Goal: Transaction & Acquisition: Purchase product/service

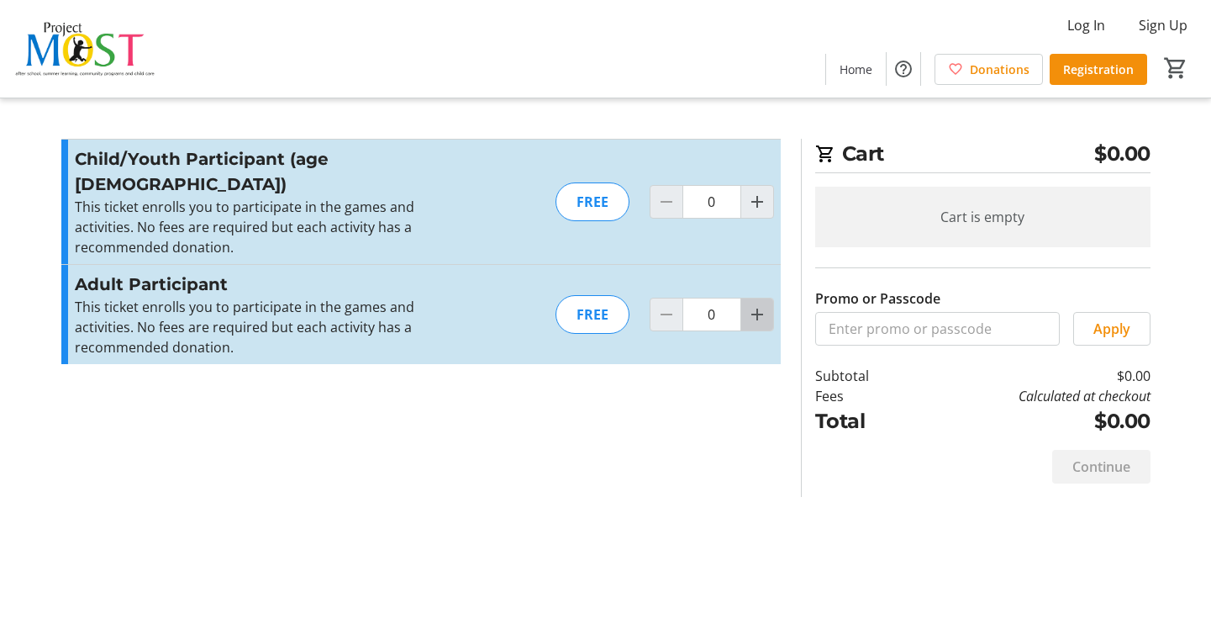
click at [756, 304] on mat-icon "Increment by one" at bounding box center [757, 314] width 20 height 20
type input "2"
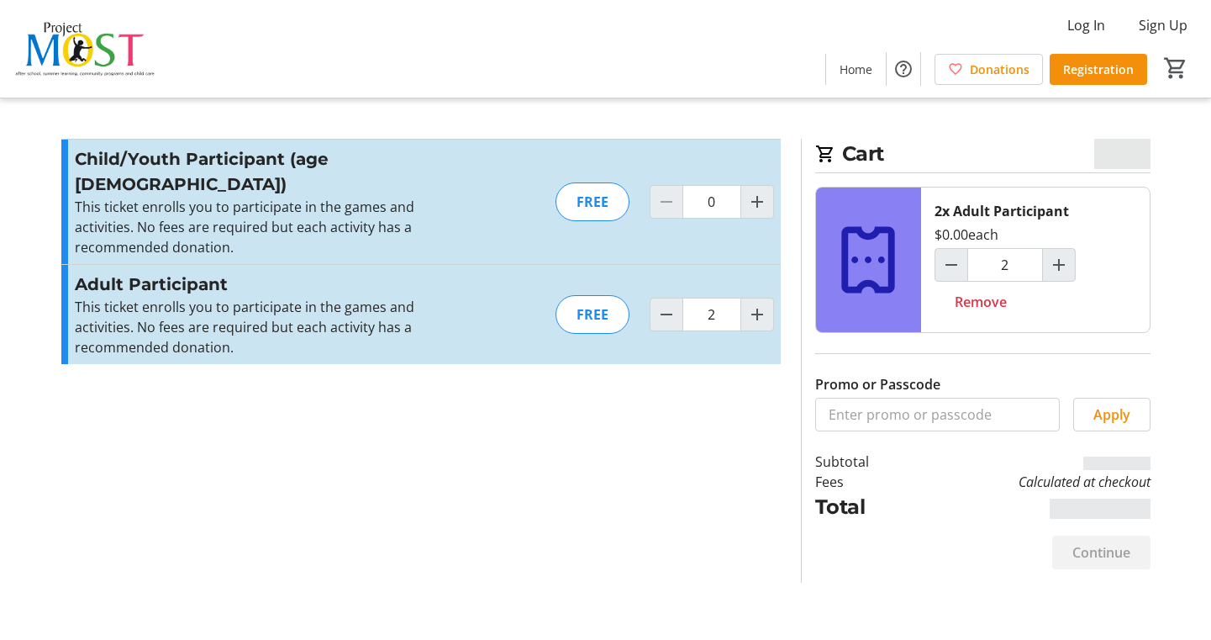
click at [592, 295] on div "FREE" at bounding box center [593, 314] width 74 height 39
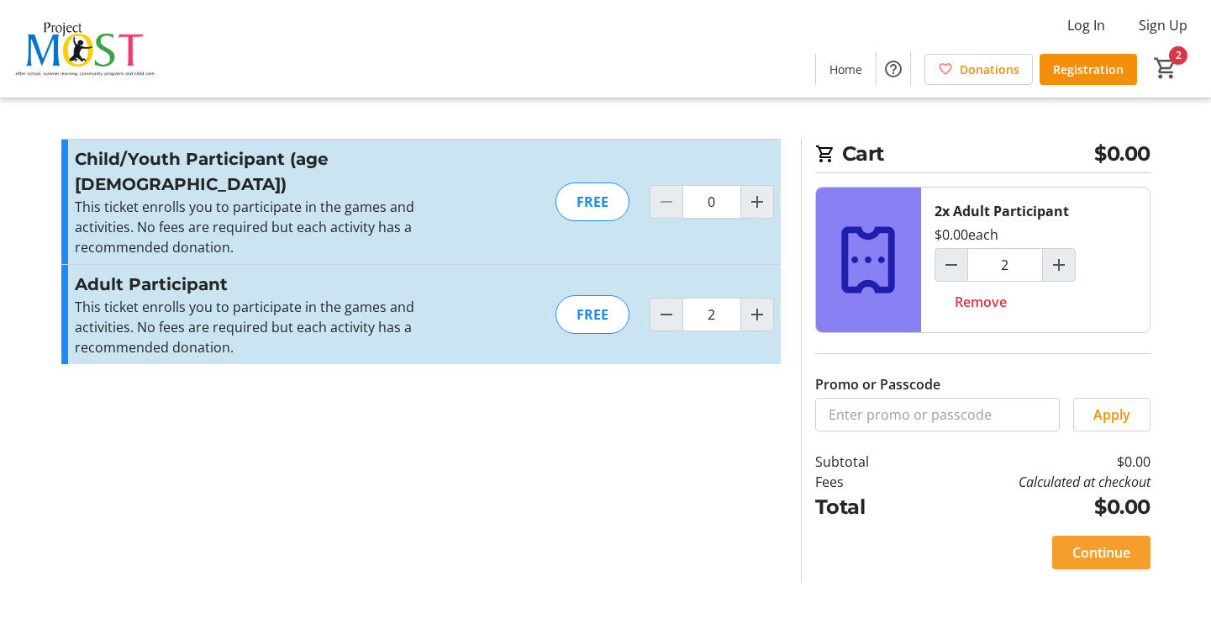
click at [1109, 555] on span "Continue" at bounding box center [1102, 552] width 58 height 20
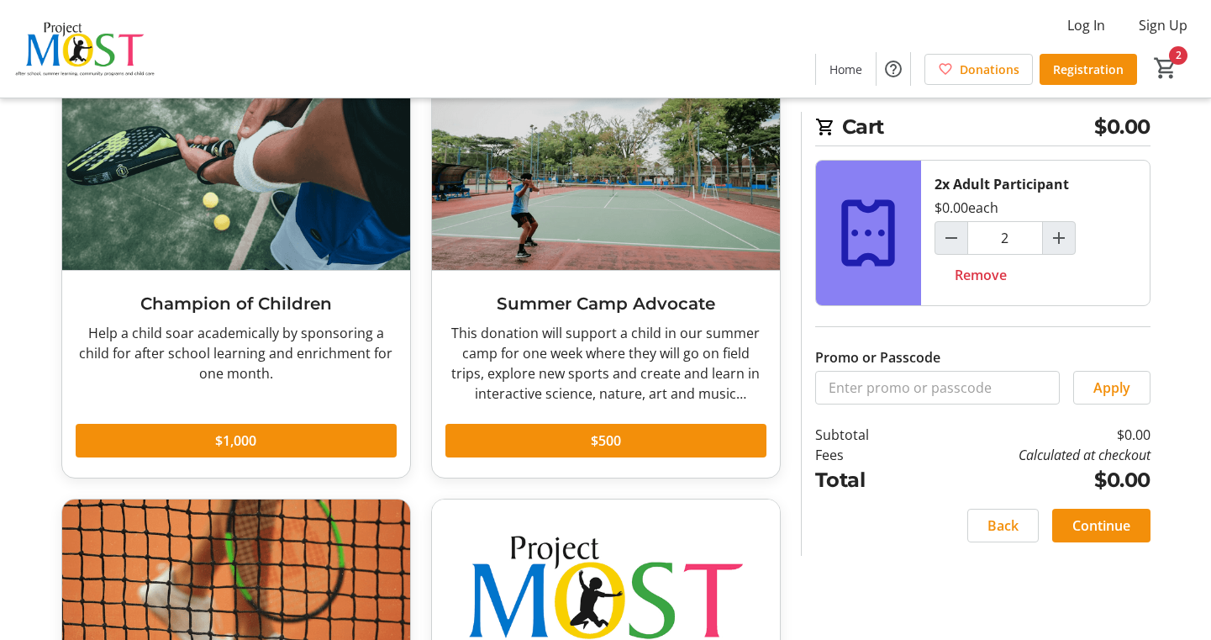
scroll to position [103, 0]
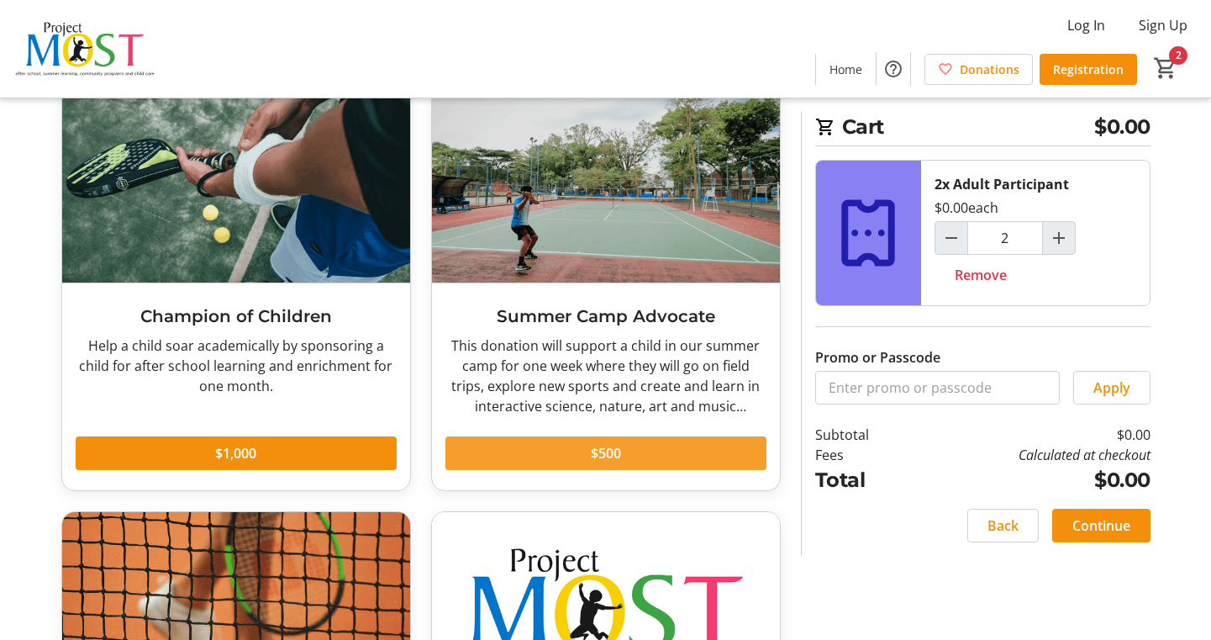
click at [566, 447] on span at bounding box center [606, 453] width 321 height 40
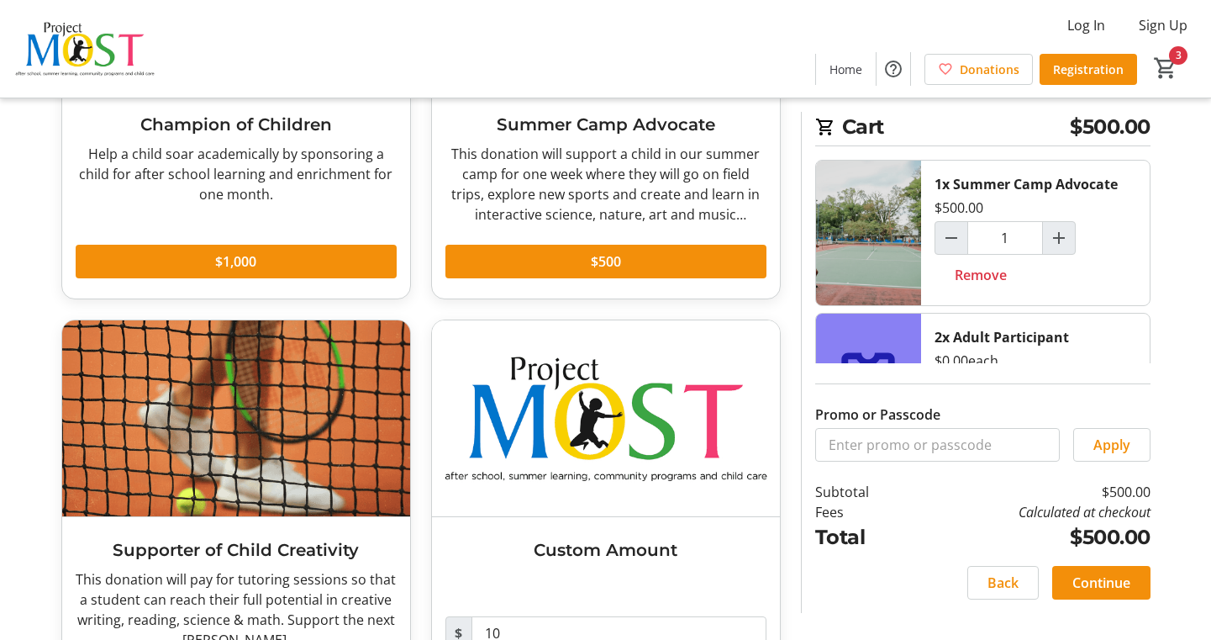
scroll to position [303, 0]
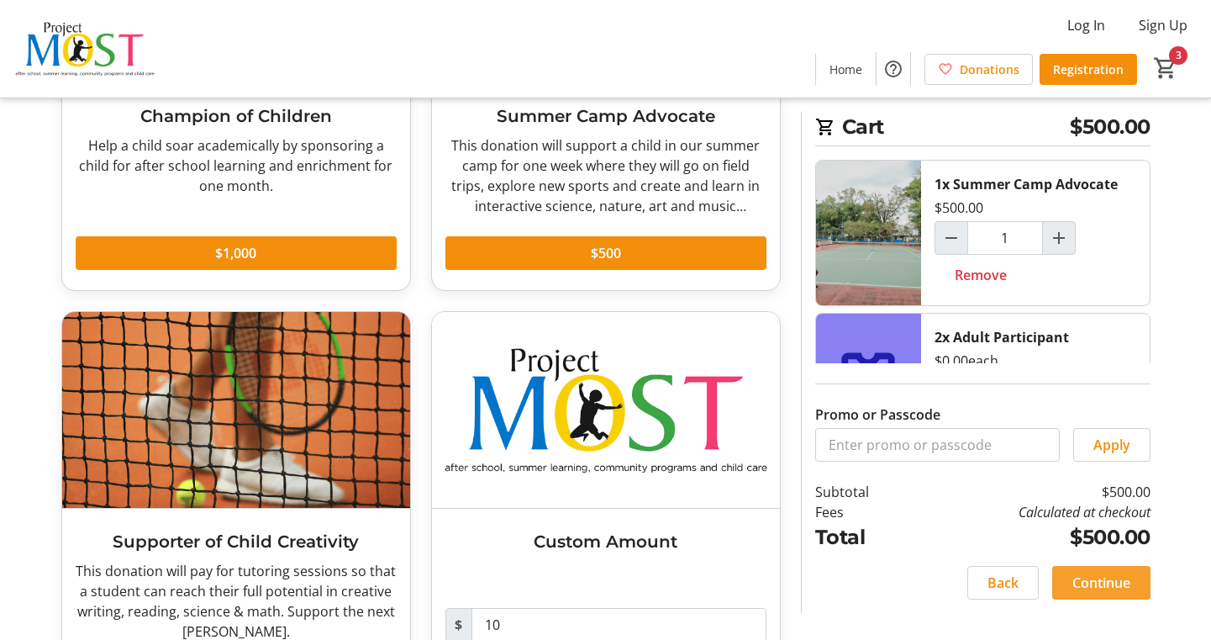
click at [1108, 583] on span "Continue" at bounding box center [1102, 582] width 58 height 20
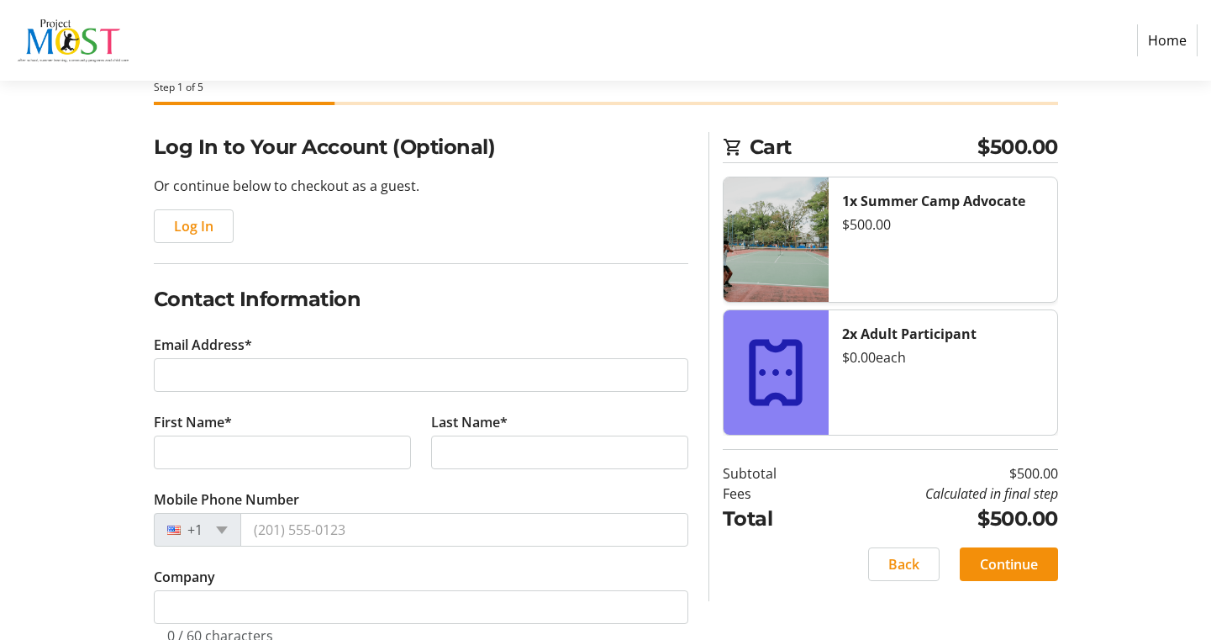
scroll to position [133, 0]
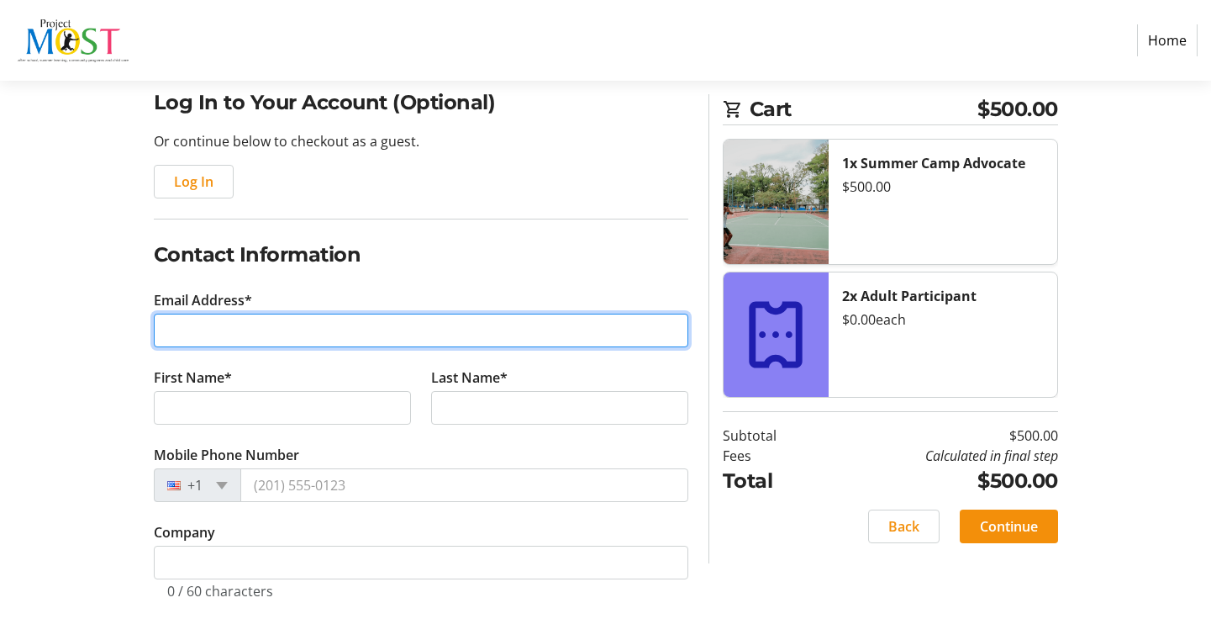
click at [186, 340] on input "Email Address*" at bounding box center [421, 331] width 535 height 34
type input "[PERSON_NAME][EMAIL_ADDRESS][DOMAIN_NAME]"
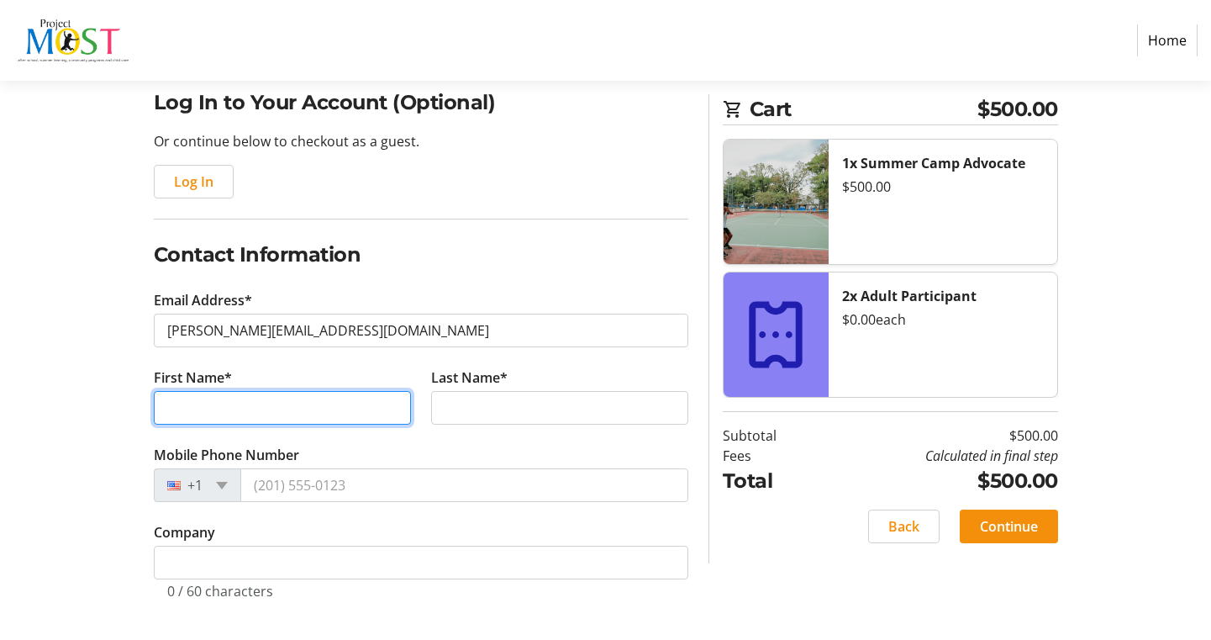
click at [157, 394] on input "First Name*" at bounding box center [282, 408] width 257 height 34
type input "[PERSON_NAME]"
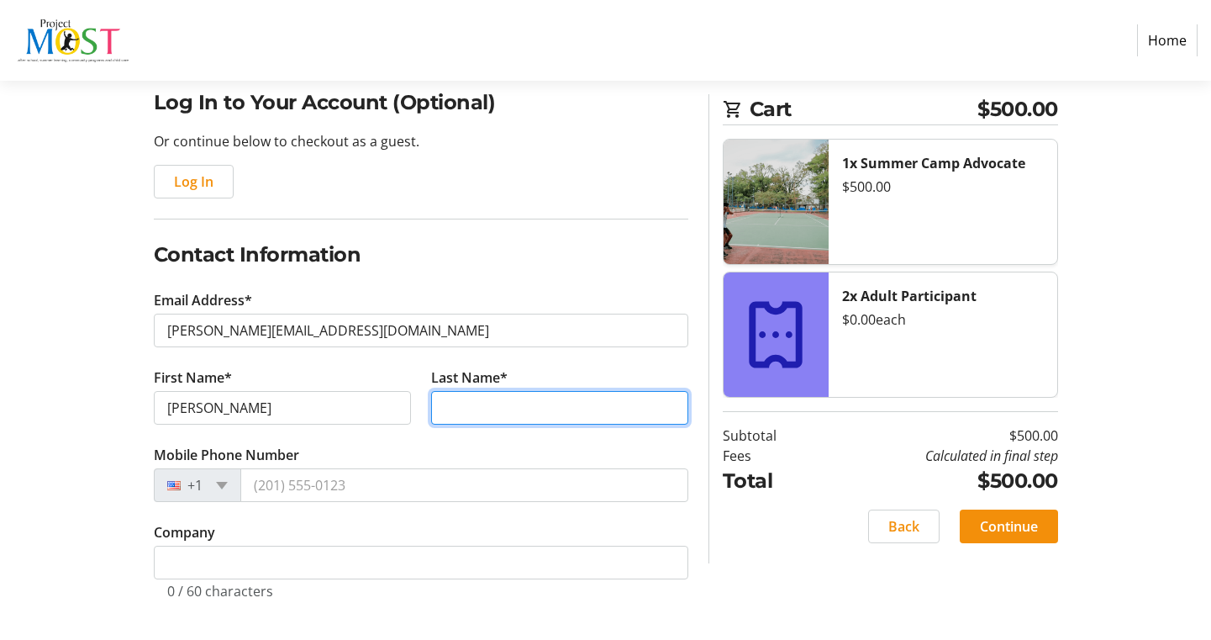
click at [469, 413] on input "Last Name*" at bounding box center [559, 408] width 257 height 34
type input "[PERSON_NAME]"
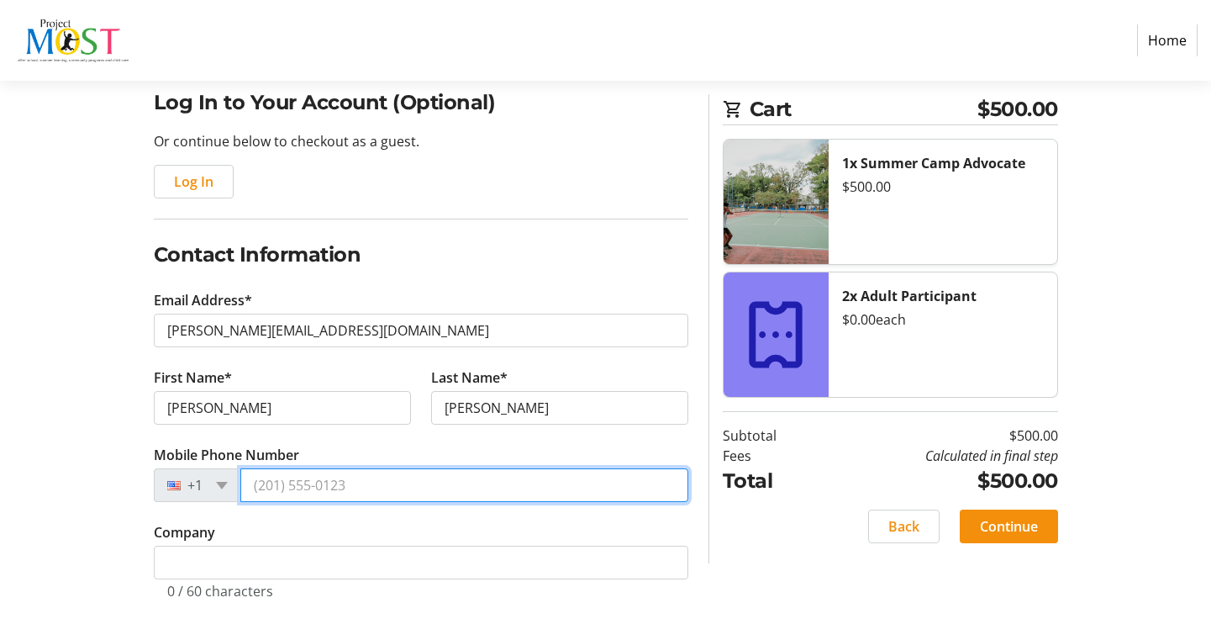
click at [338, 492] on input "Mobile Phone Number" at bounding box center [464, 485] width 448 height 34
type input "[PHONE_NUMBER]"
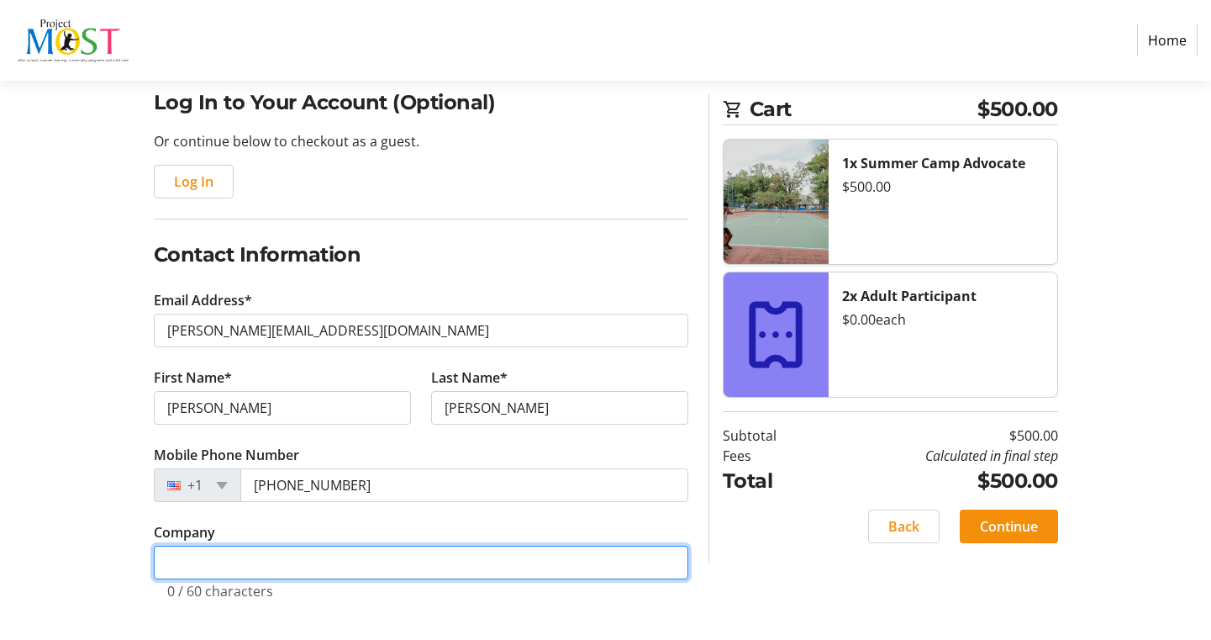
click at [299, 560] on input "Company" at bounding box center [421, 563] width 535 height 34
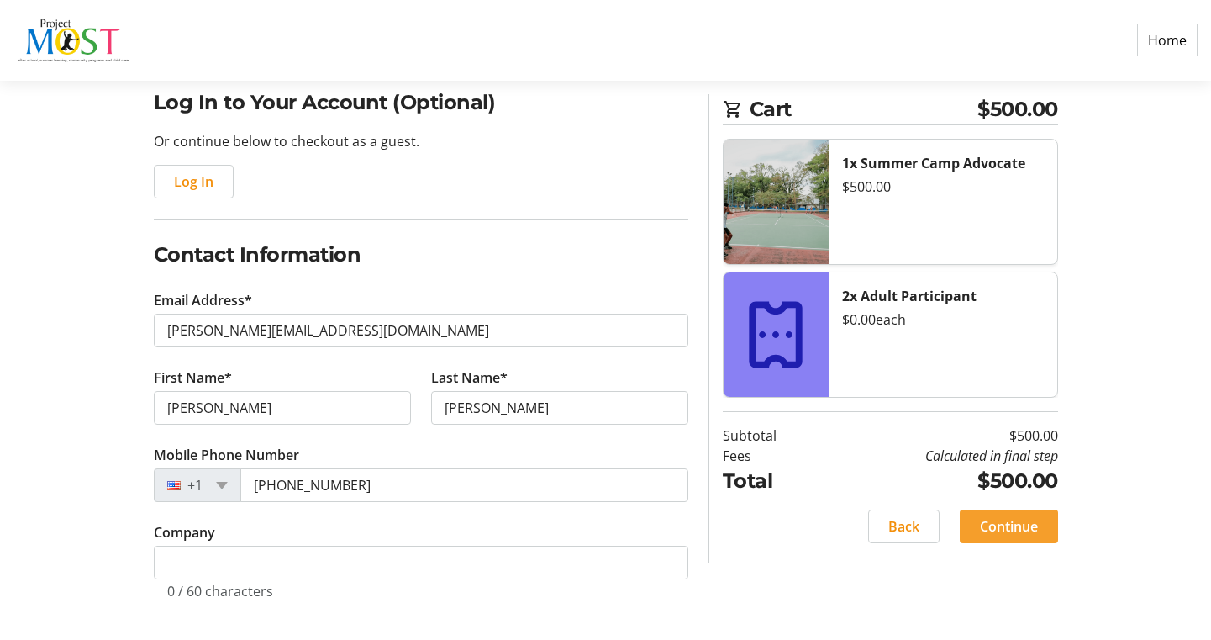
click at [998, 525] on span "Continue" at bounding box center [1009, 526] width 58 height 20
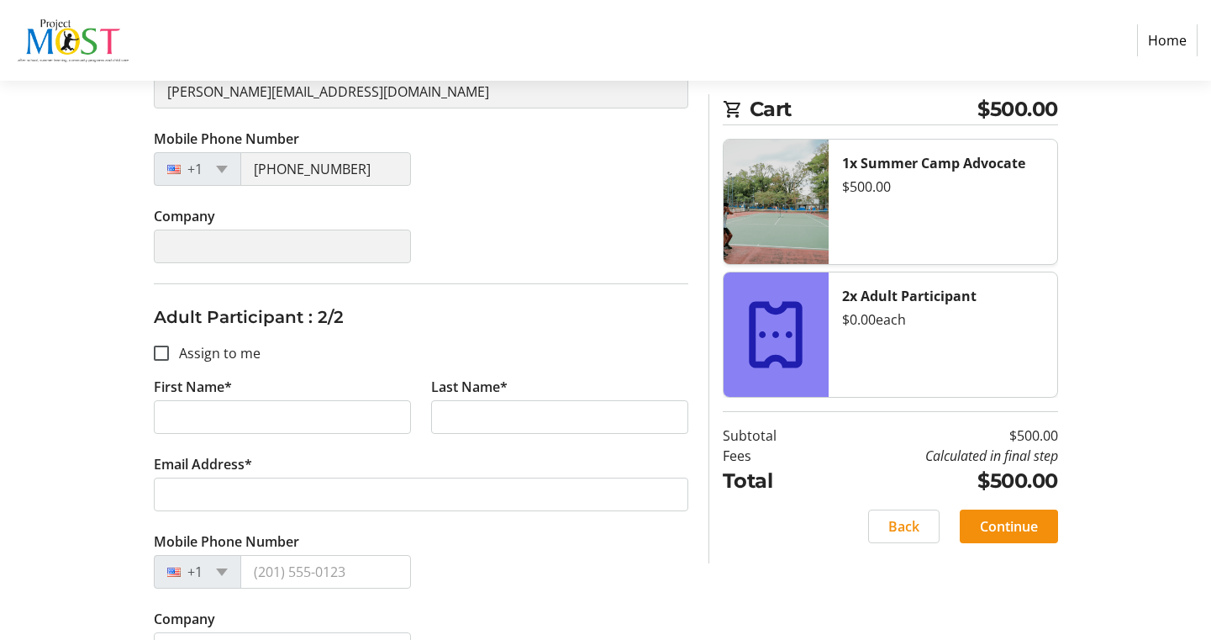
scroll to position [470, 0]
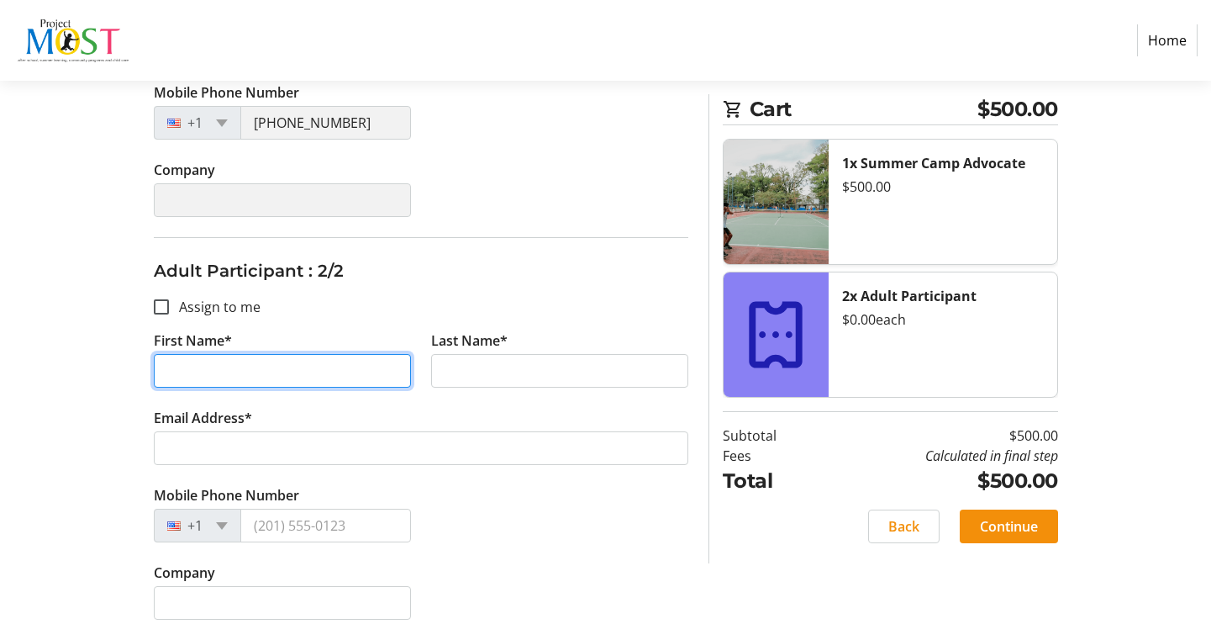
click at [289, 372] on input "First Name*" at bounding box center [282, 371] width 257 height 34
type input "[PERSON_NAME]"
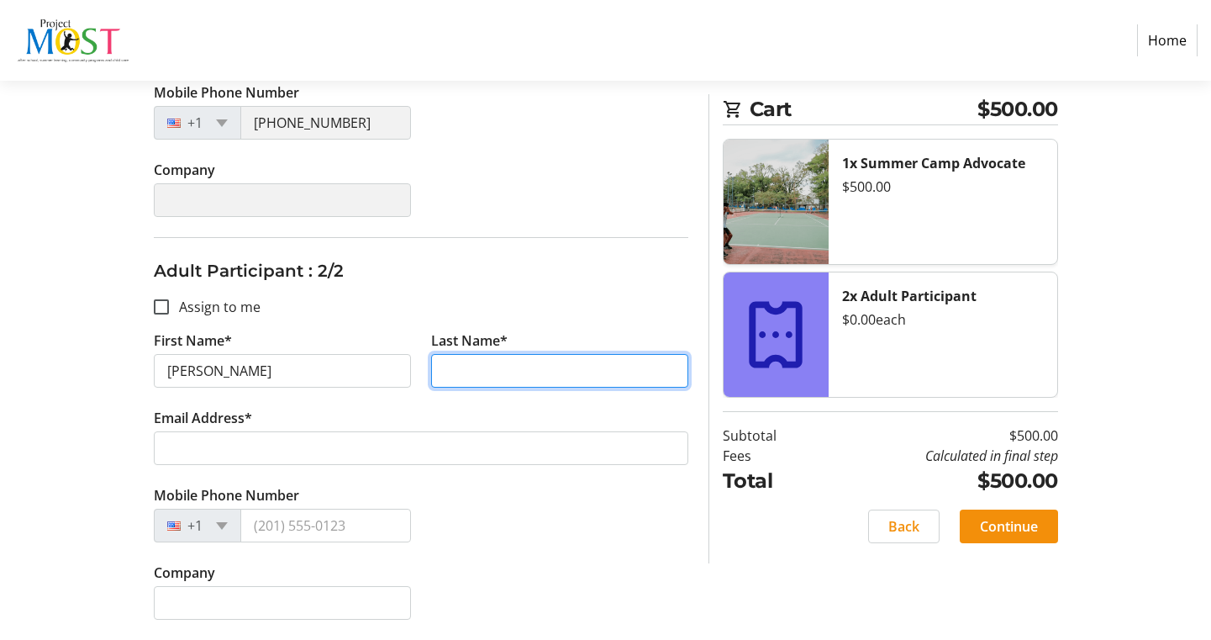
click at [565, 377] on input "Last Name*" at bounding box center [559, 371] width 257 height 34
type input "[PERSON_NAME]"
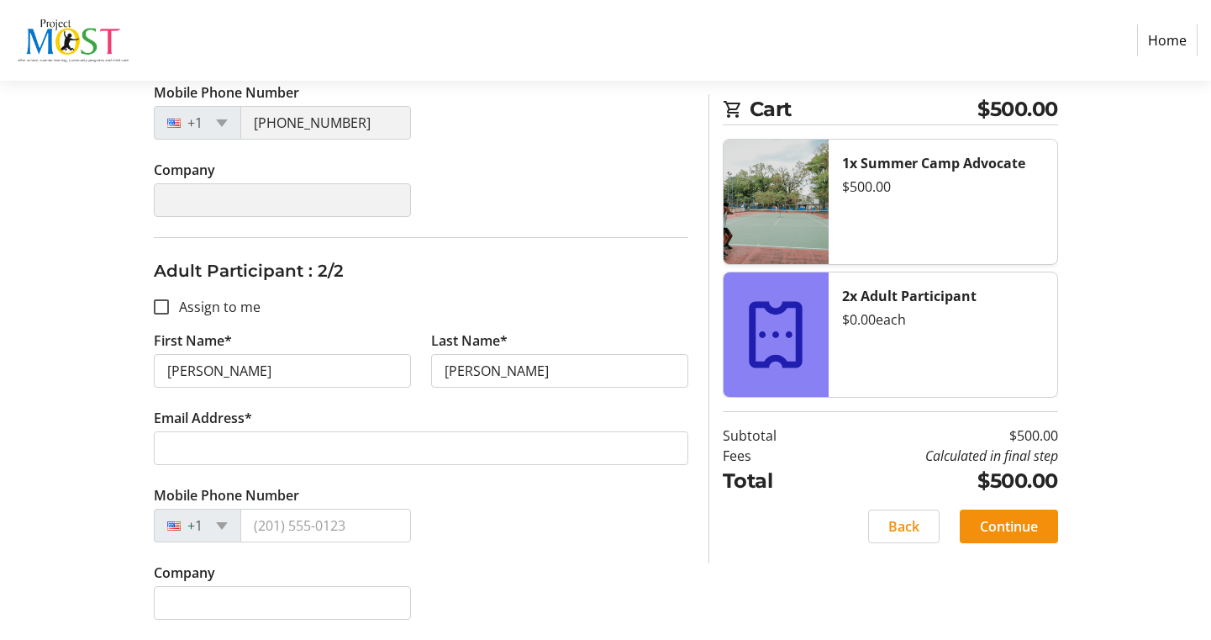
click at [356, 430] on tr-form-field "Email Address*" at bounding box center [421, 446] width 535 height 77
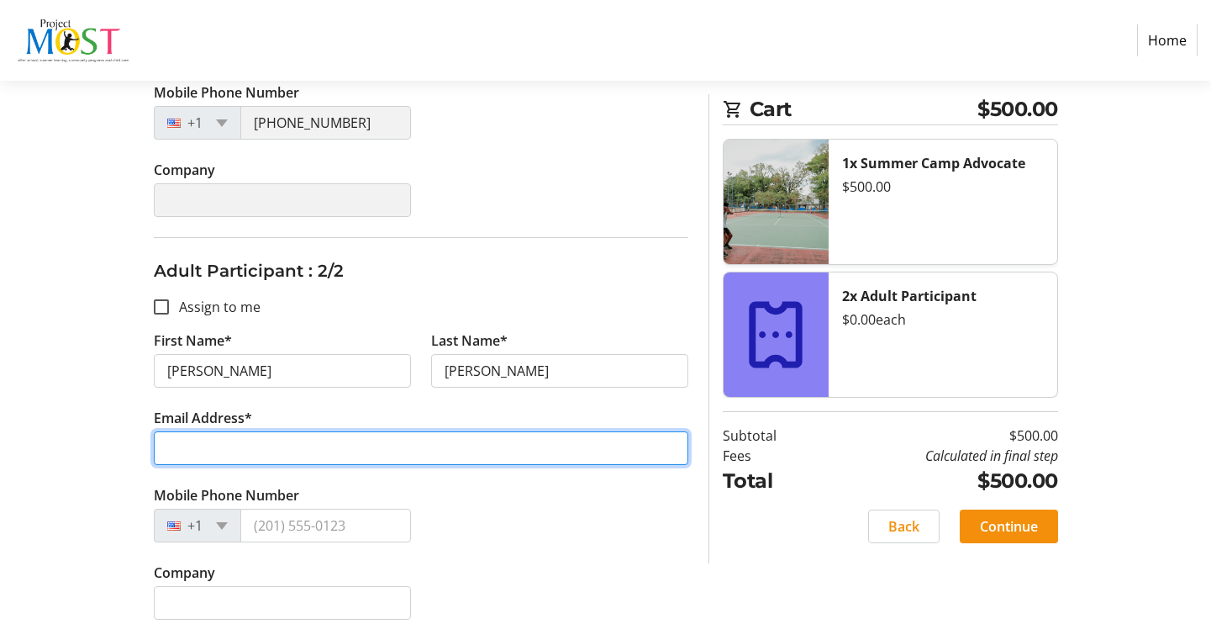
click at [351, 444] on input "Email Address*" at bounding box center [421, 448] width 535 height 34
type input "[PERSON_NAME]"
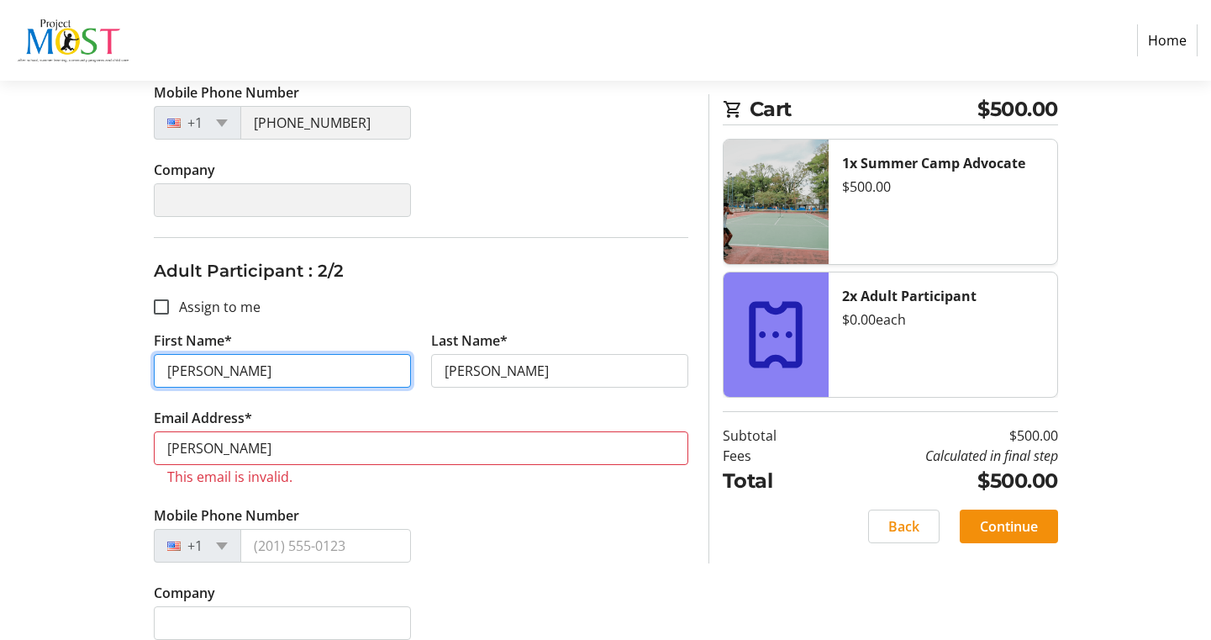
drag, startPoint x: 253, startPoint y: 368, endPoint x: 141, endPoint y: 368, distance: 111.8
click at [141, 368] on div "Assign Tickets Enter details for each attendee so that they receive their ticke…" at bounding box center [606, 205] width 1110 height 910
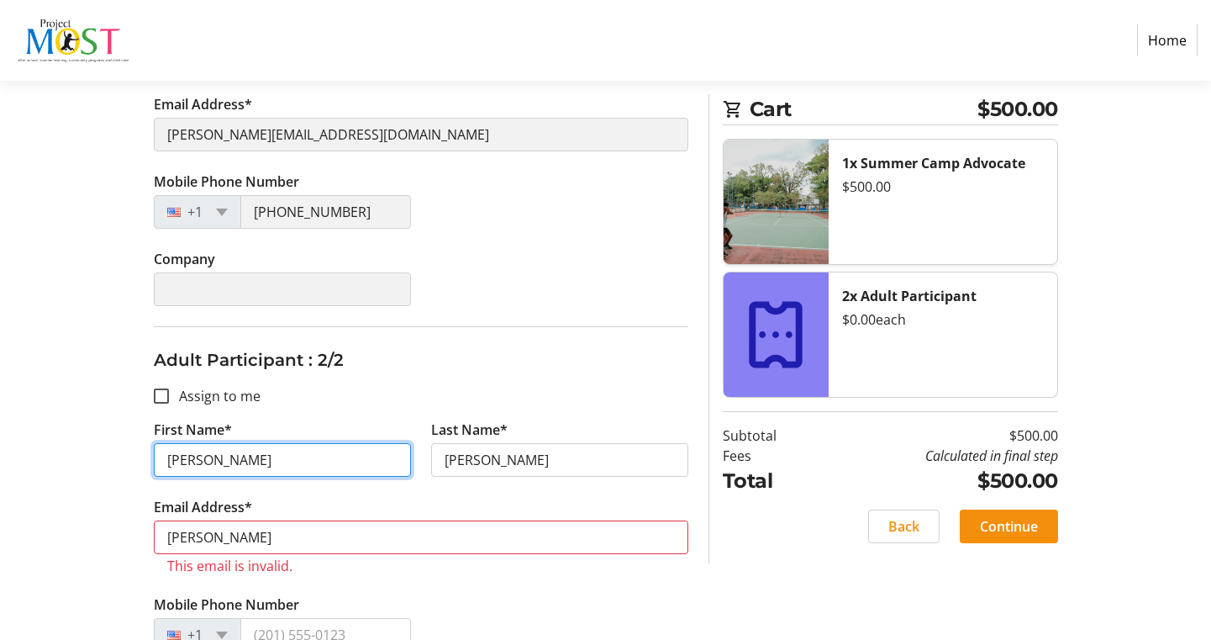
scroll to position [401, 0]
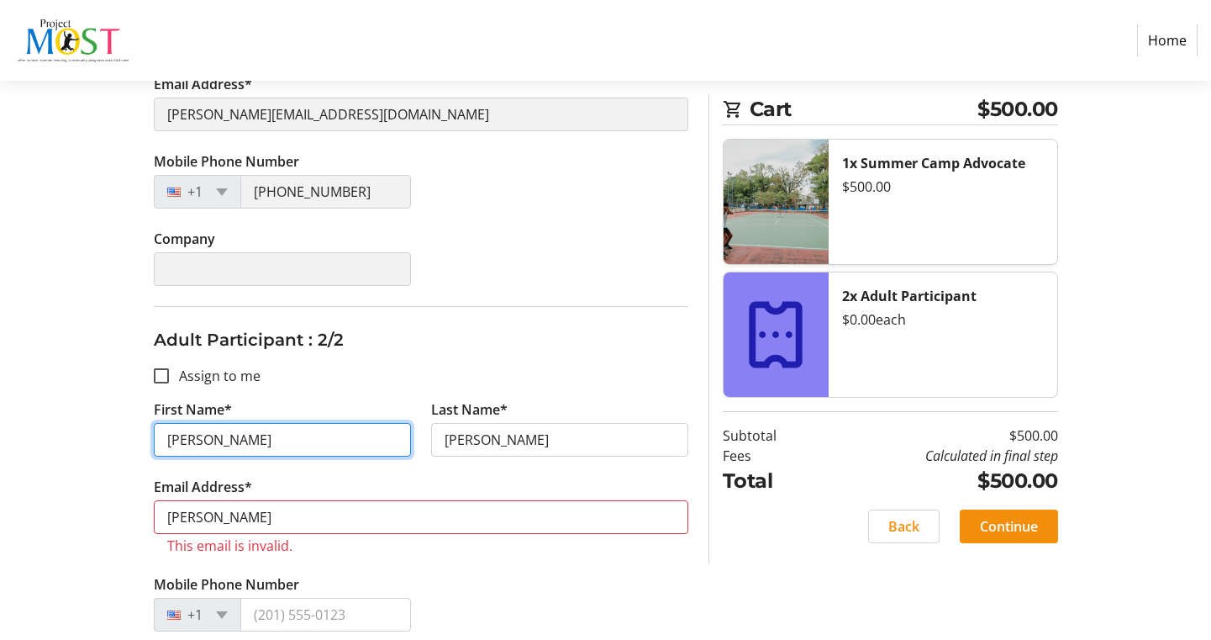
type input "[PERSON_NAME]"
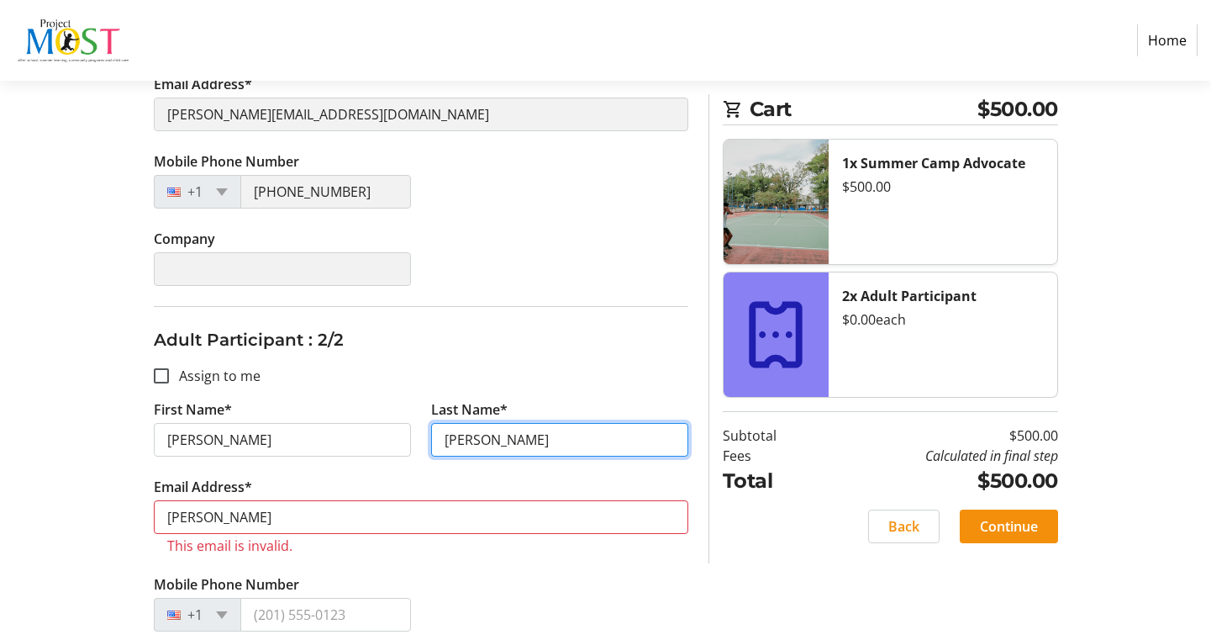
drag, startPoint x: 512, startPoint y: 442, endPoint x: 395, endPoint y: 435, distance: 117.1
click at [402, 436] on div "First Name* [PERSON_NAME] Last Name* [PERSON_NAME]" at bounding box center [421, 437] width 555 height 77
type input "[PERSON_NAME]"
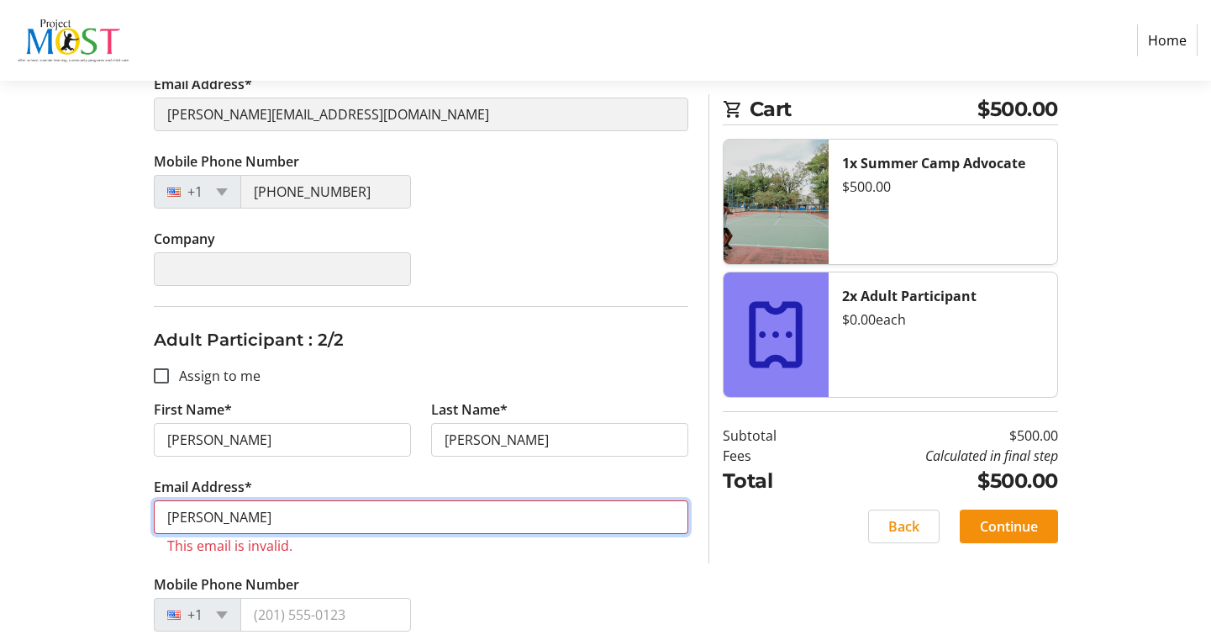
click at [301, 523] on input "[PERSON_NAME]" at bounding box center [421, 517] width 535 height 34
drag, startPoint x: 301, startPoint y: 520, endPoint x: 140, endPoint y: 505, distance: 162.1
click at [144, 505] on div "Assign Tickets Enter details for each attendee so that they receive their ticke…" at bounding box center [421, 274] width 555 height 910
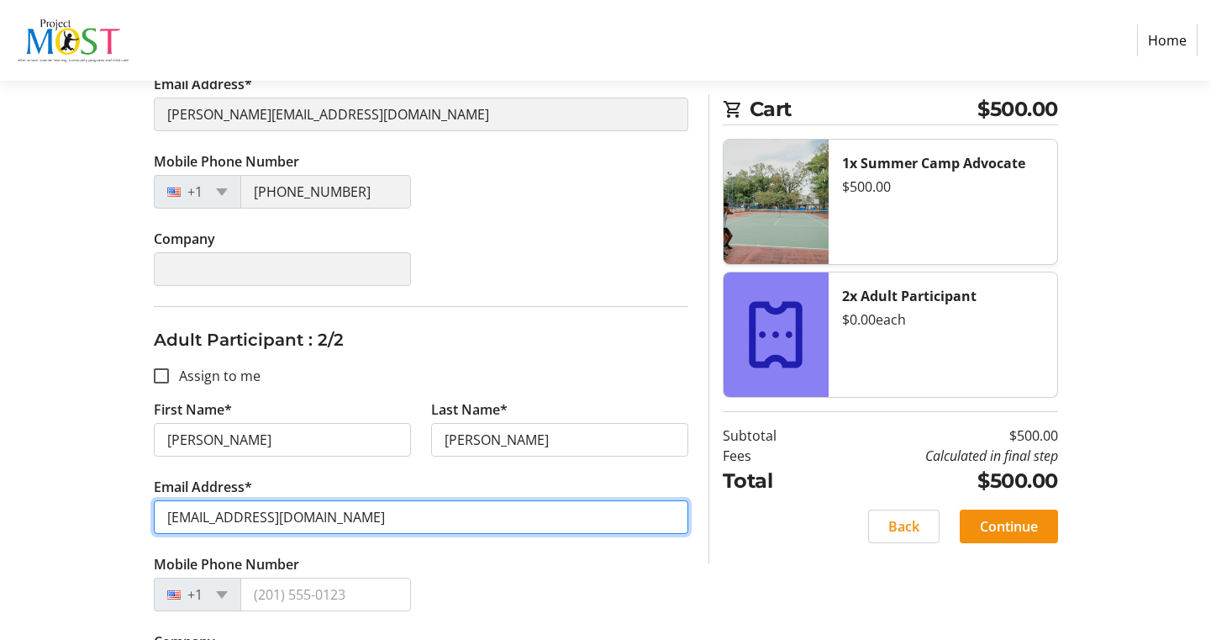
scroll to position [470, 0]
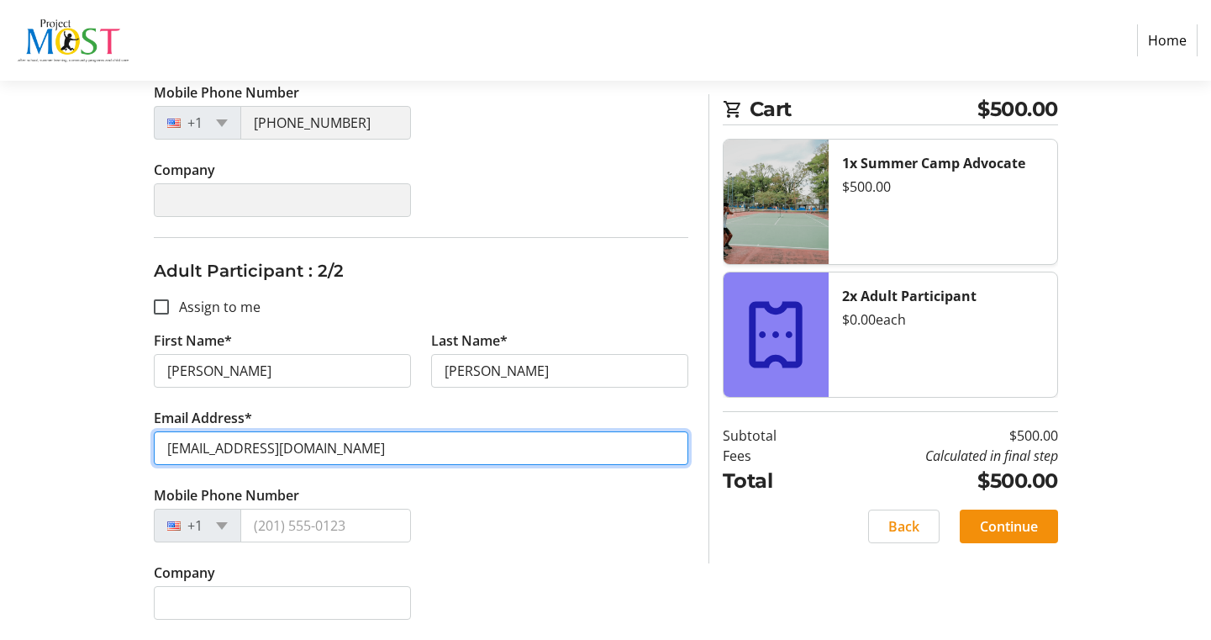
type input "[EMAIL_ADDRESS][DOMAIN_NAME]"
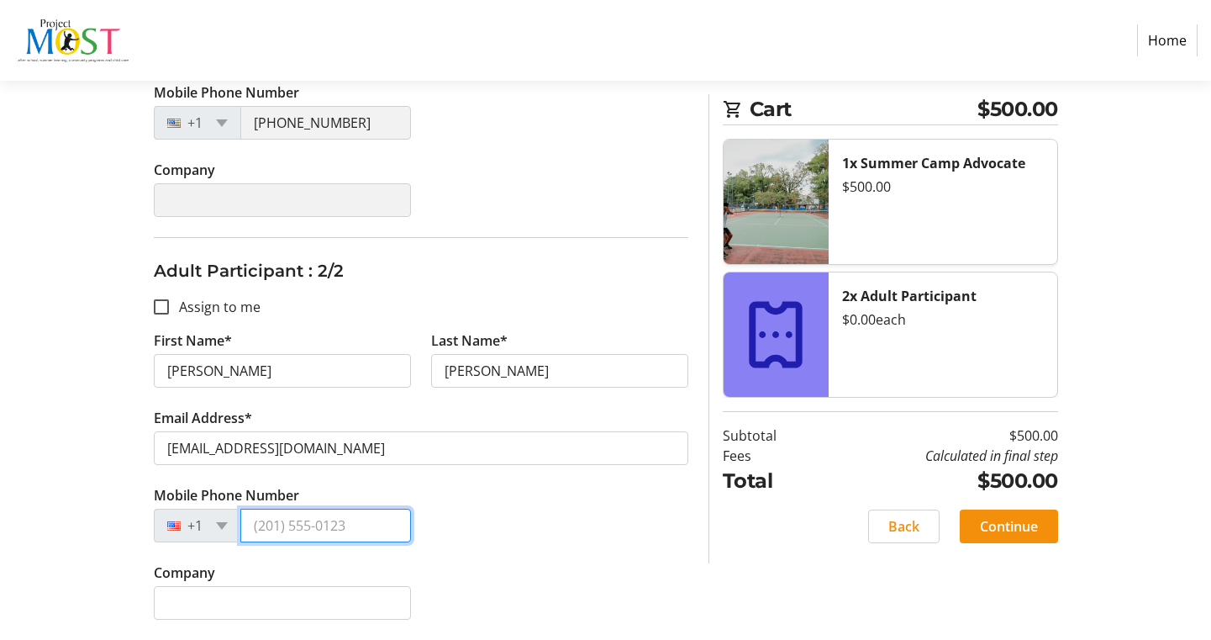
click at [285, 522] on input "Mobile Phone Number" at bounding box center [325, 526] width 171 height 34
type input "[PHONE_NUMBER]"
click at [968, 528] on span at bounding box center [1009, 526] width 98 height 40
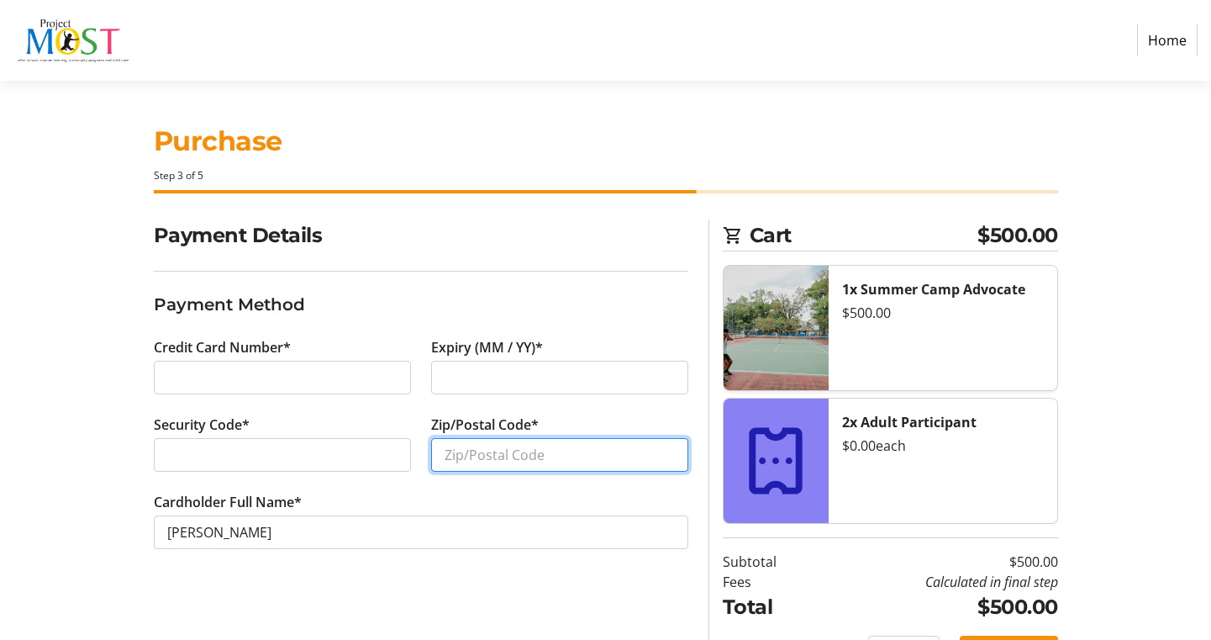
click at [525, 457] on input "Zip/Postal Code*" at bounding box center [559, 455] width 257 height 34
type input "11937"
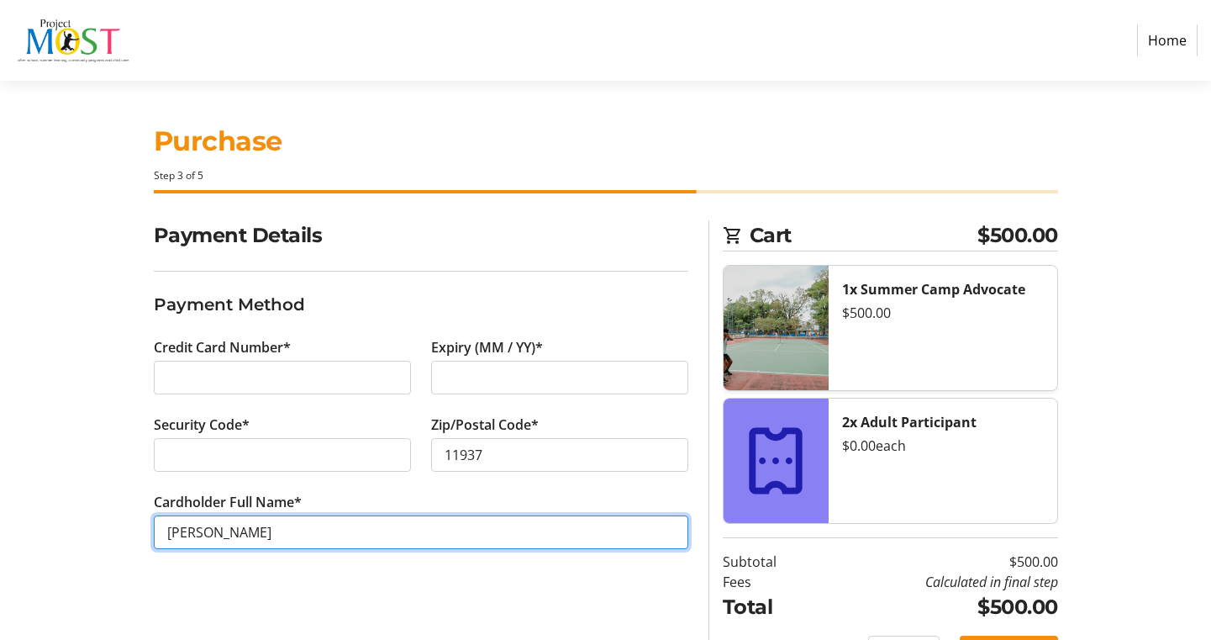
click at [388, 534] on input "[PERSON_NAME]" at bounding box center [421, 532] width 535 height 34
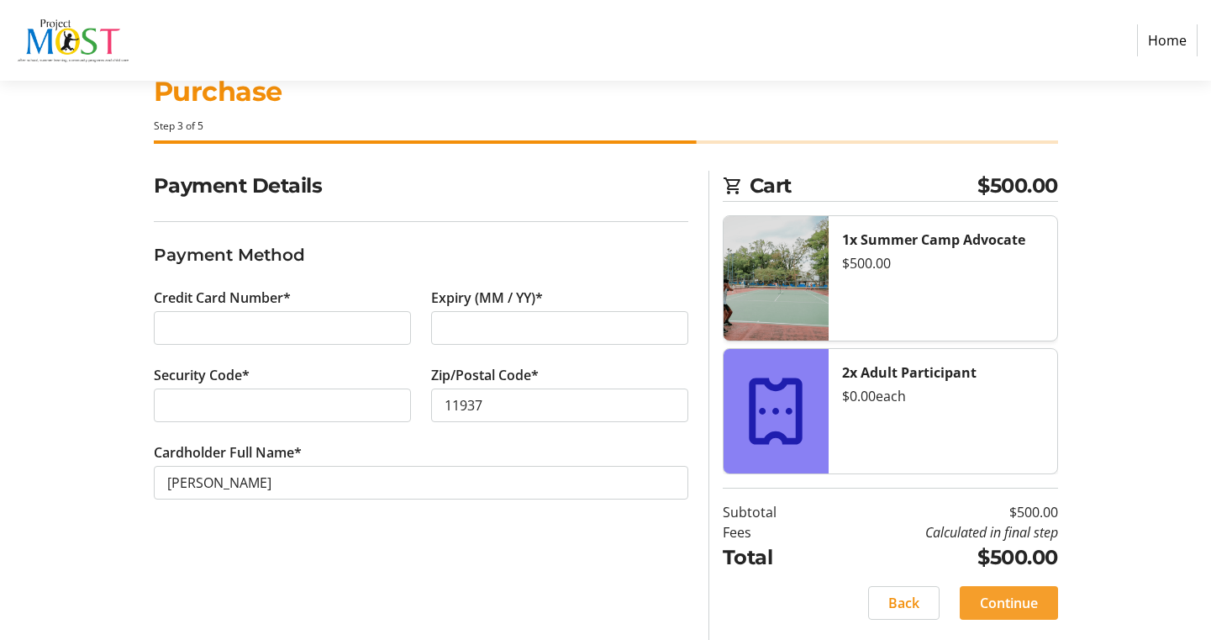
click at [1004, 604] on span "Continue" at bounding box center [1009, 603] width 58 height 20
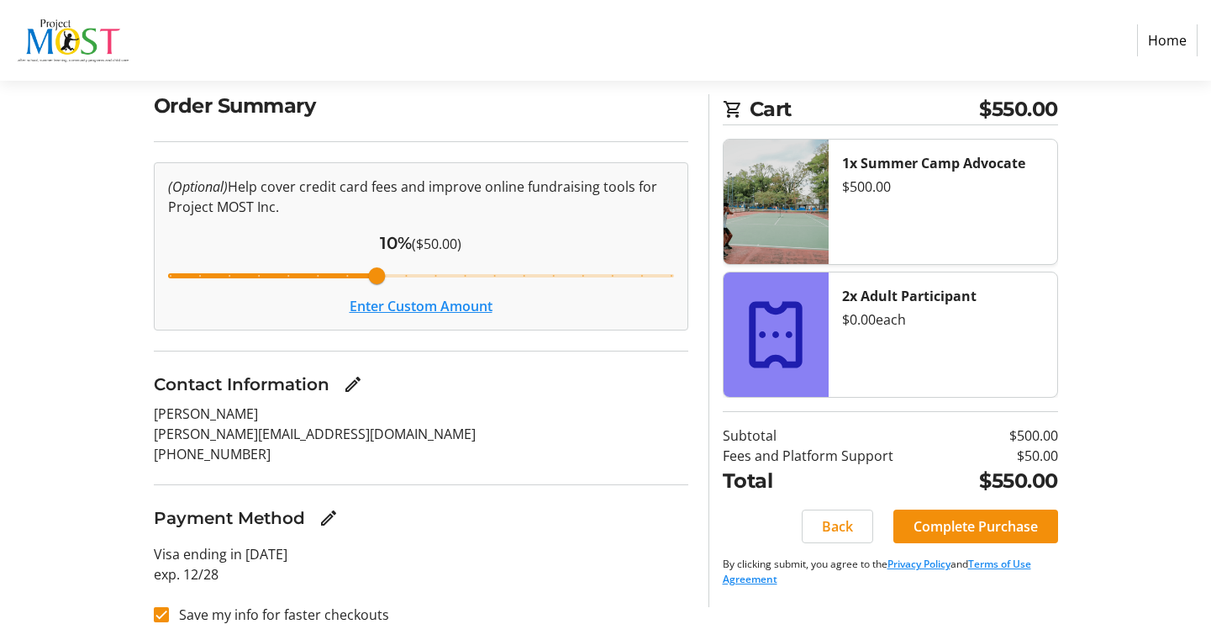
scroll to position [134, 0]
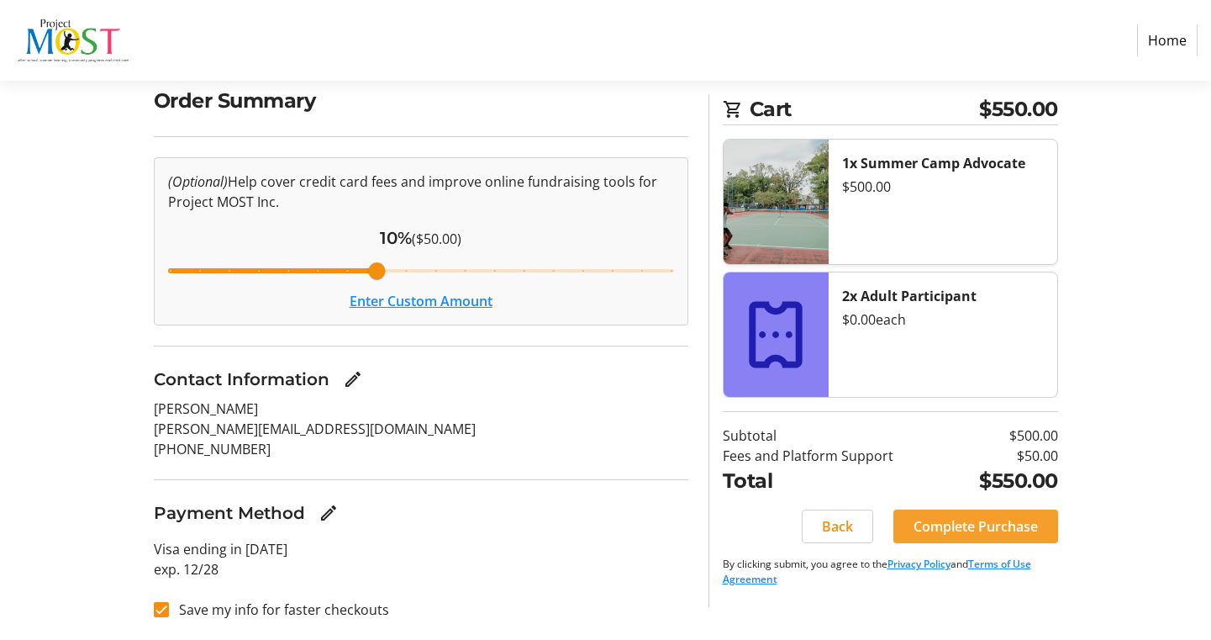
click at [938, 521] on span "Complete Purchase" at bounding box center [976, 526] width 124 height 20
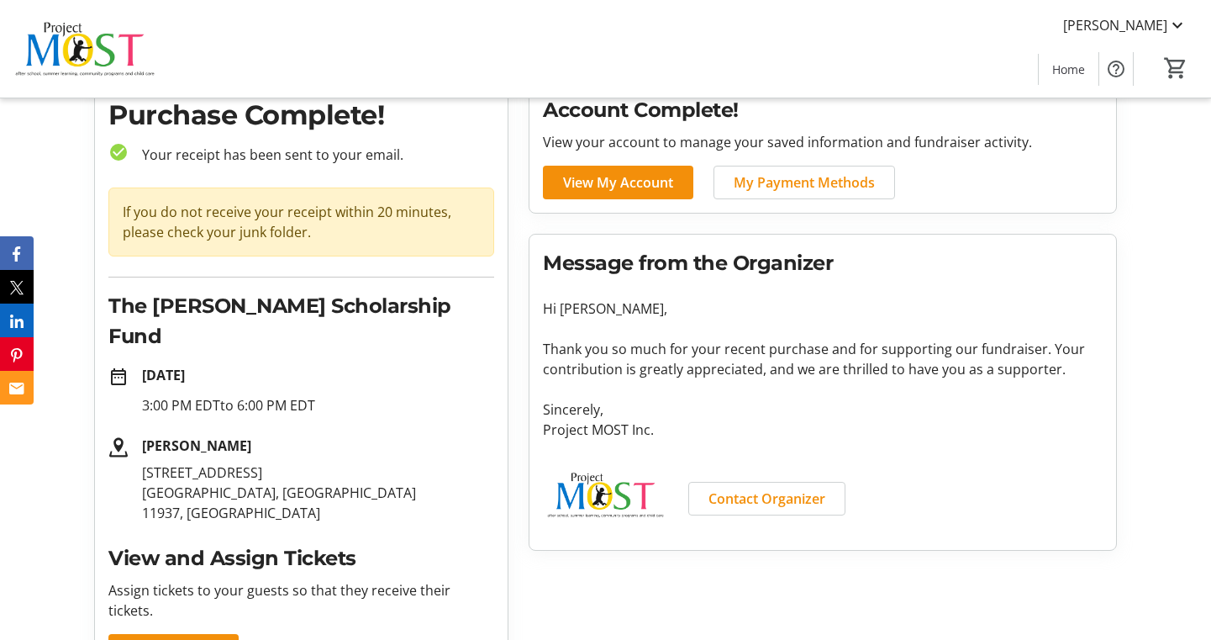
scroll to position [108, 0]
